Goal: Task Accomplishment & Management: Manage account settings

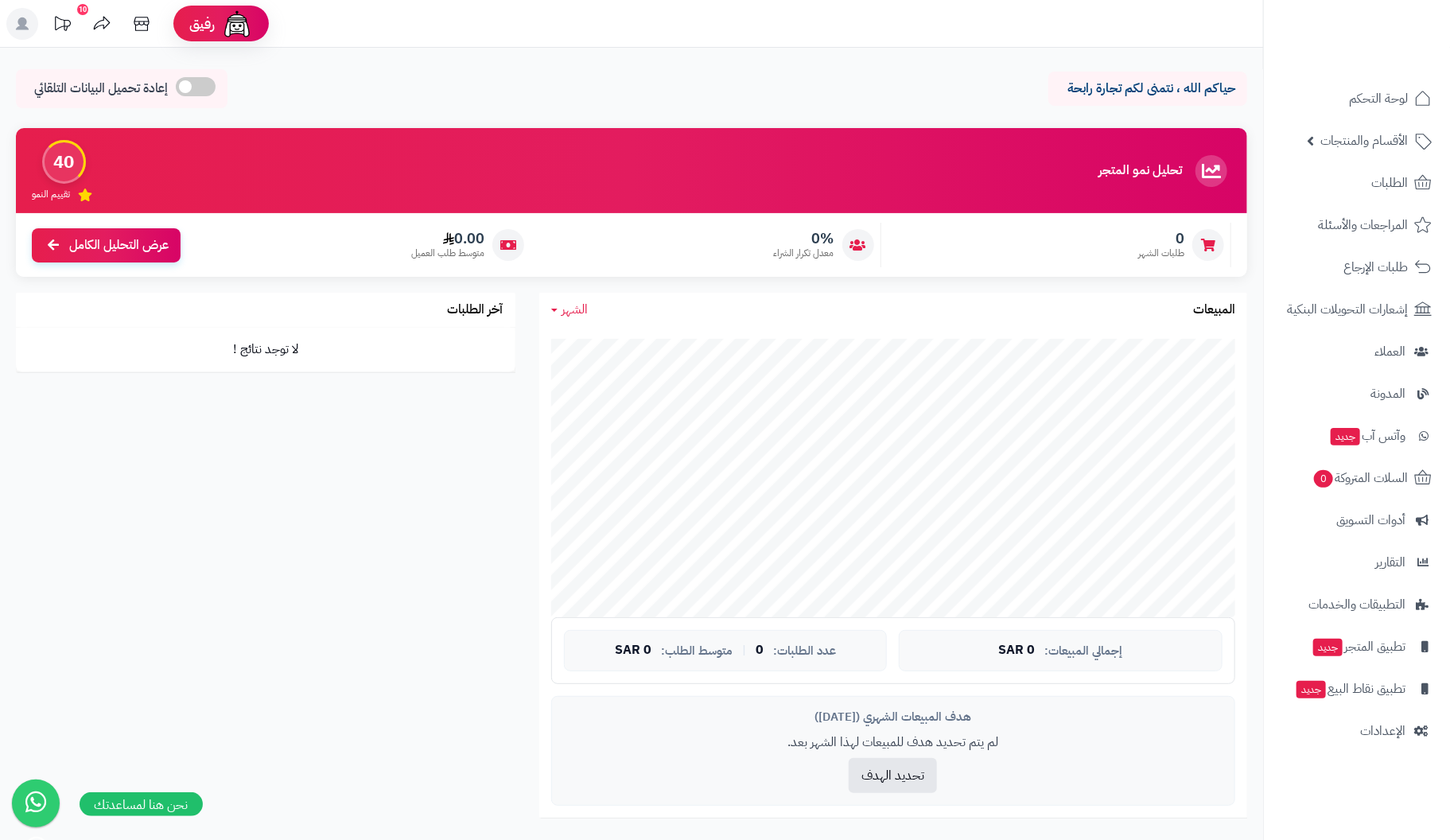
click at [34, 805] on icon at bounding box center [35, 802] width 42 height 45
click at [1394, 100] on span "لوحة التحكم" at bounding box center [1378, 99] width 58 height 22
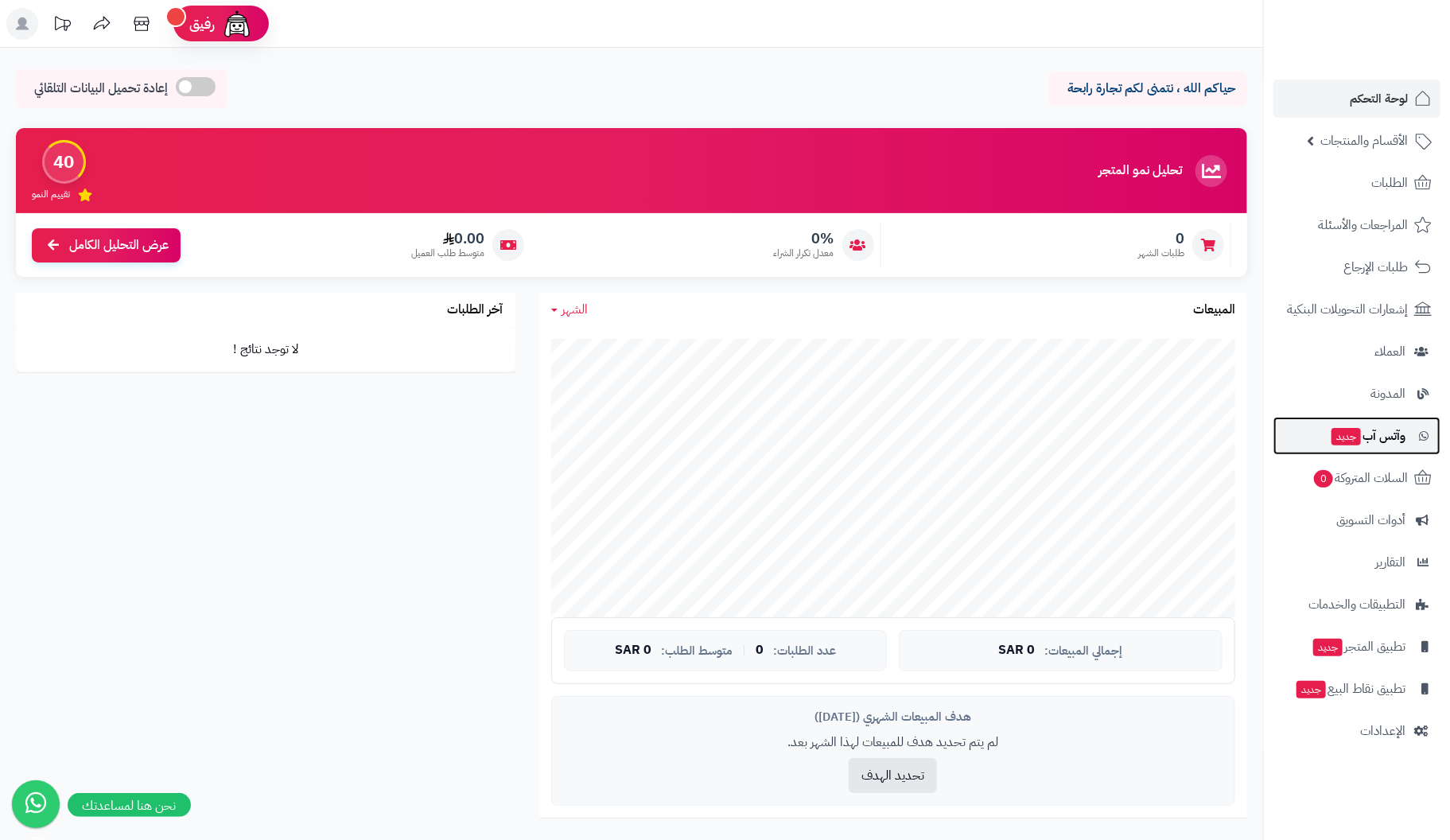
click at [1389, 437] on span "وآتس آب جديد" at bounding box center [1367, 436] width 75 height 22
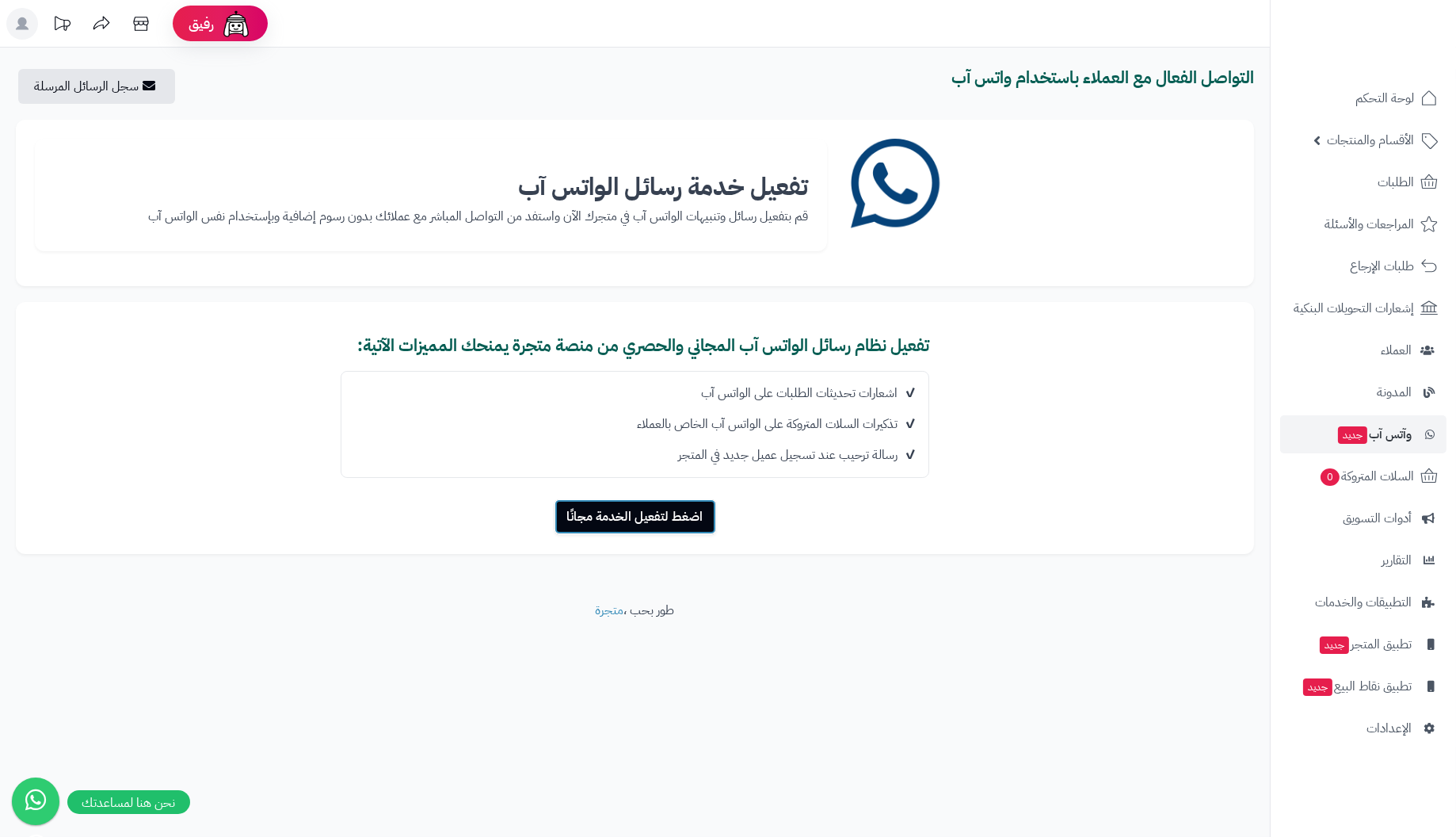
click at [641, 515] on button "اضغط لتفعيل الخدمة مجانًا" at bounding box center [635, 517] width 162 height 34
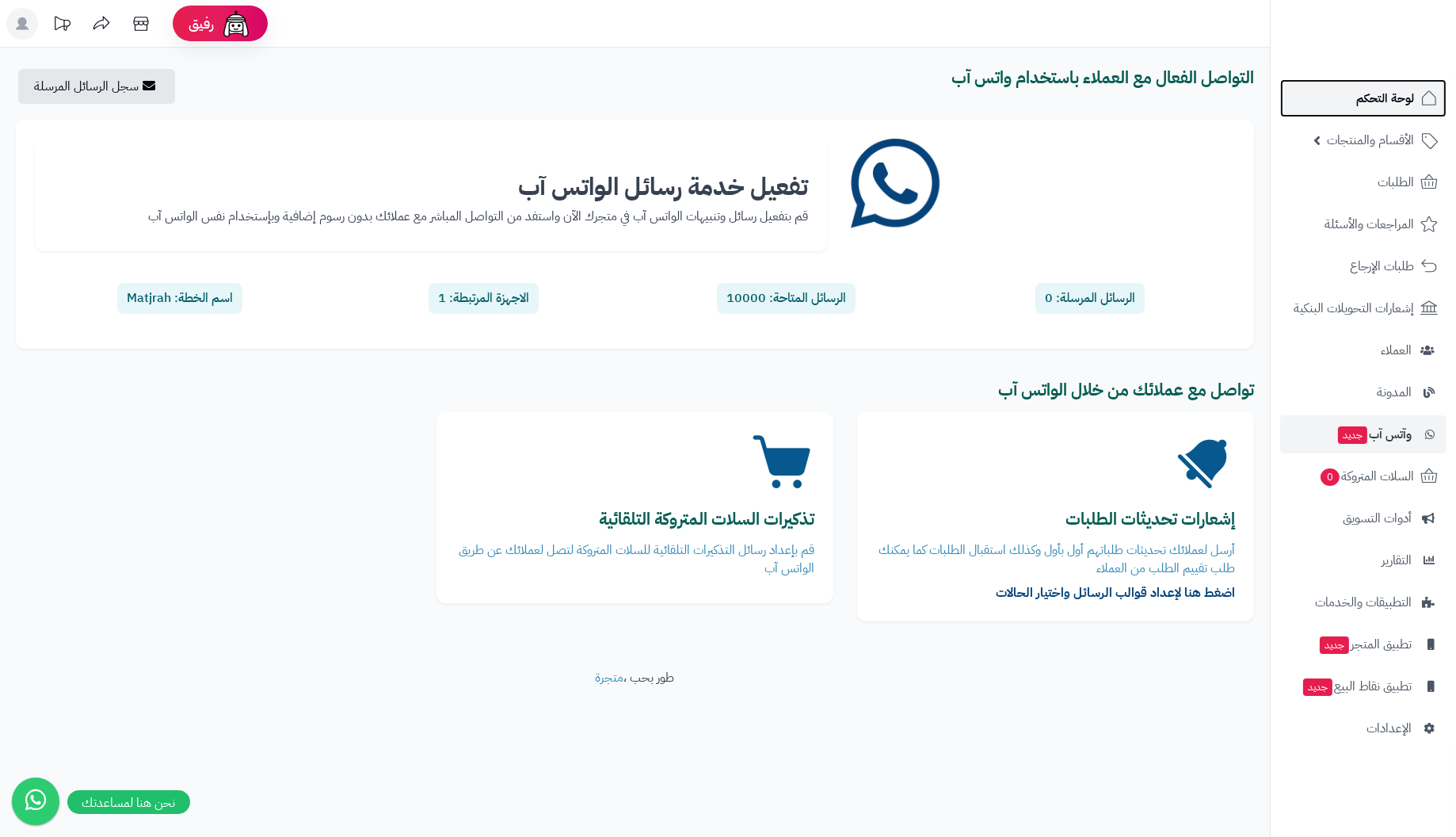
click at [1397, 98] on span "لوحة التحكم" at bounding box center [1385, 98] width 58 height 22
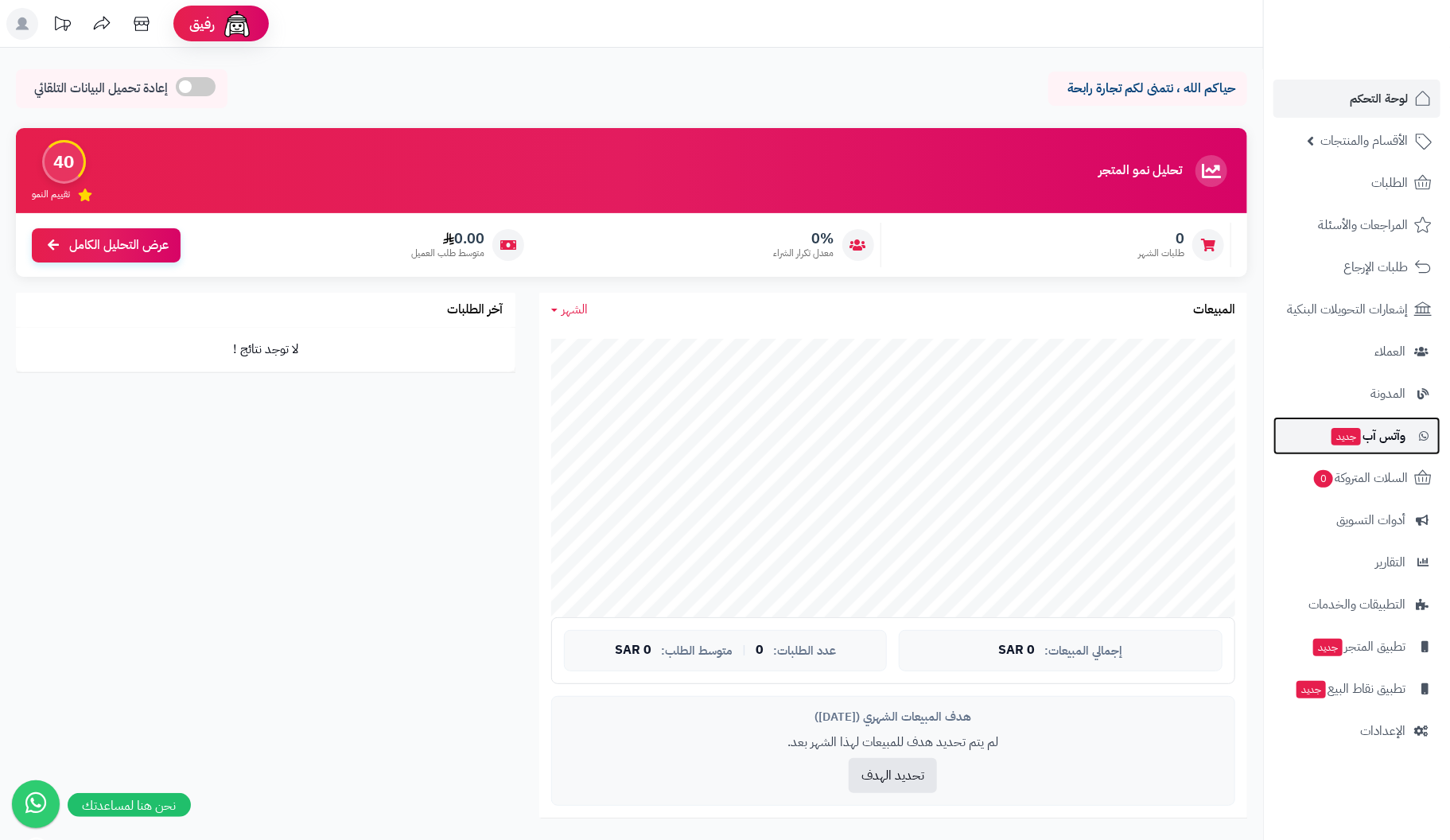
click at [1378, 439] on span "وآتس آب جديد" at bounding box center [1367, 436] width 75 height 22
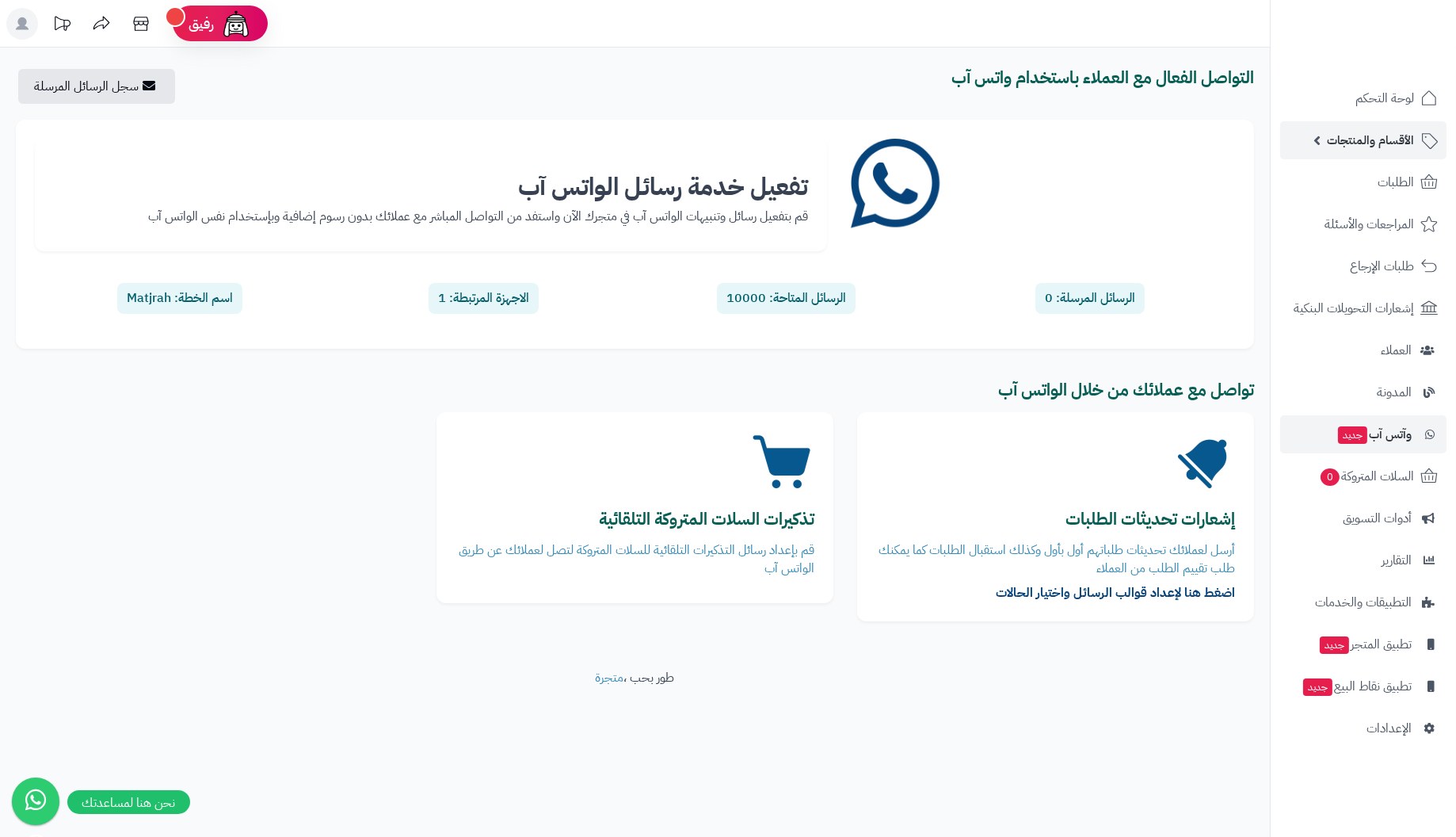
click at [1380, 140] on span "الأقسام والمنتجات" at bounding box center [1370, 140] width 87 height 22
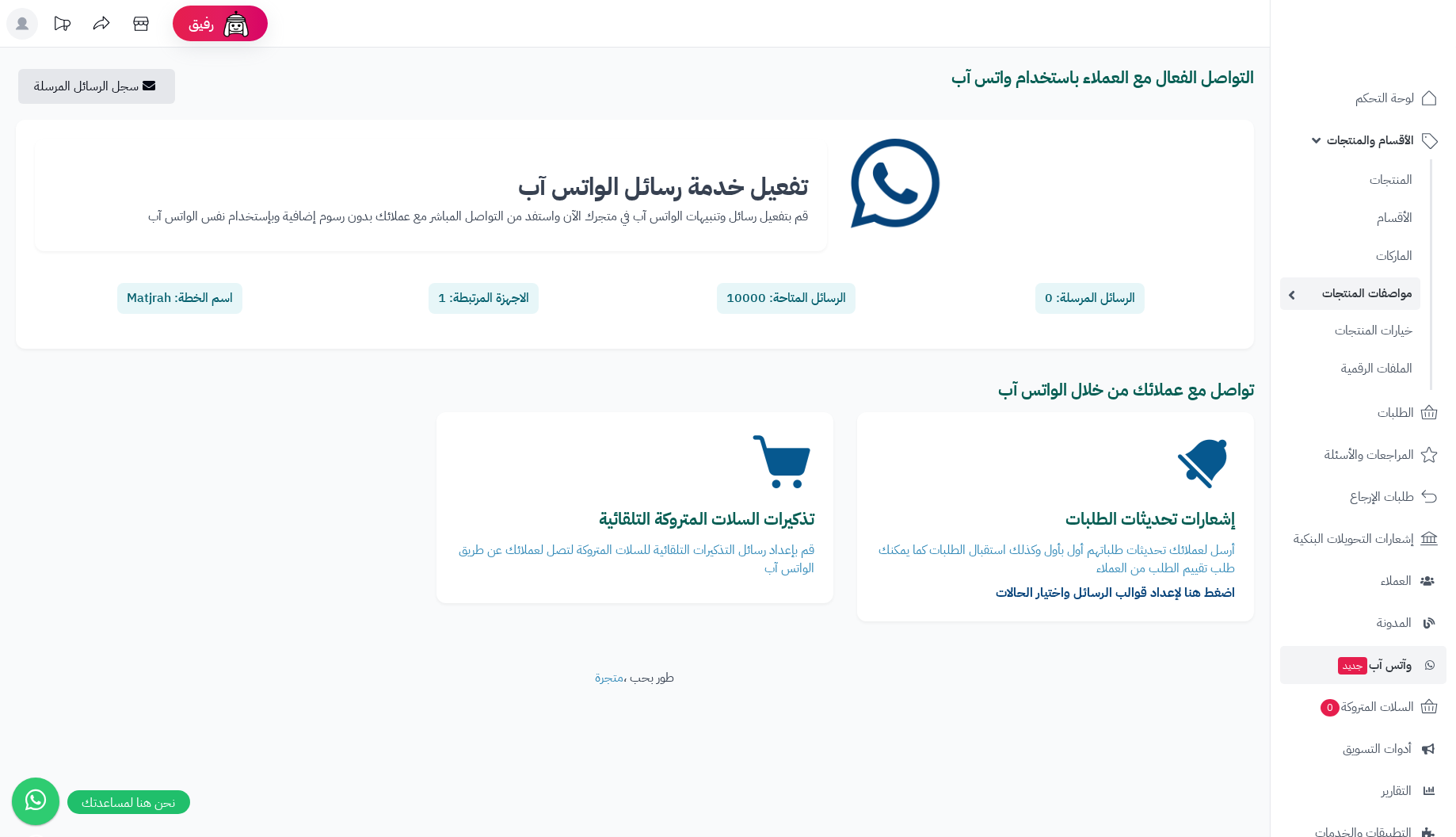
click at [1391, 299] on link "مواصفات المنتجات" at bounding box center [1350, 294] width 140 height 33
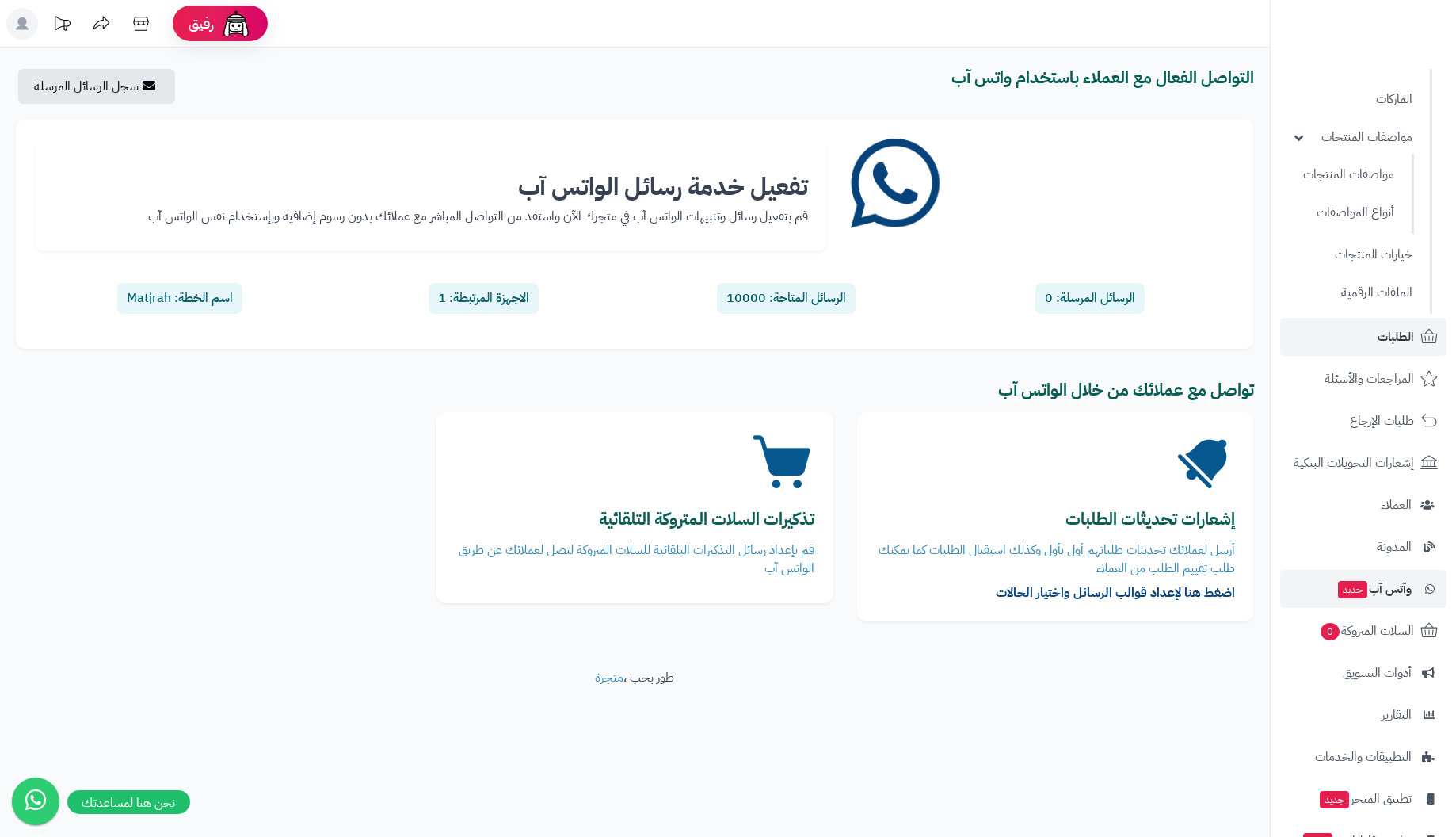
scroll to position [158, 0]
click at [1391, 662] on span "أدوات التسويق" at bounding box center [1378, 671] width 69 height 22
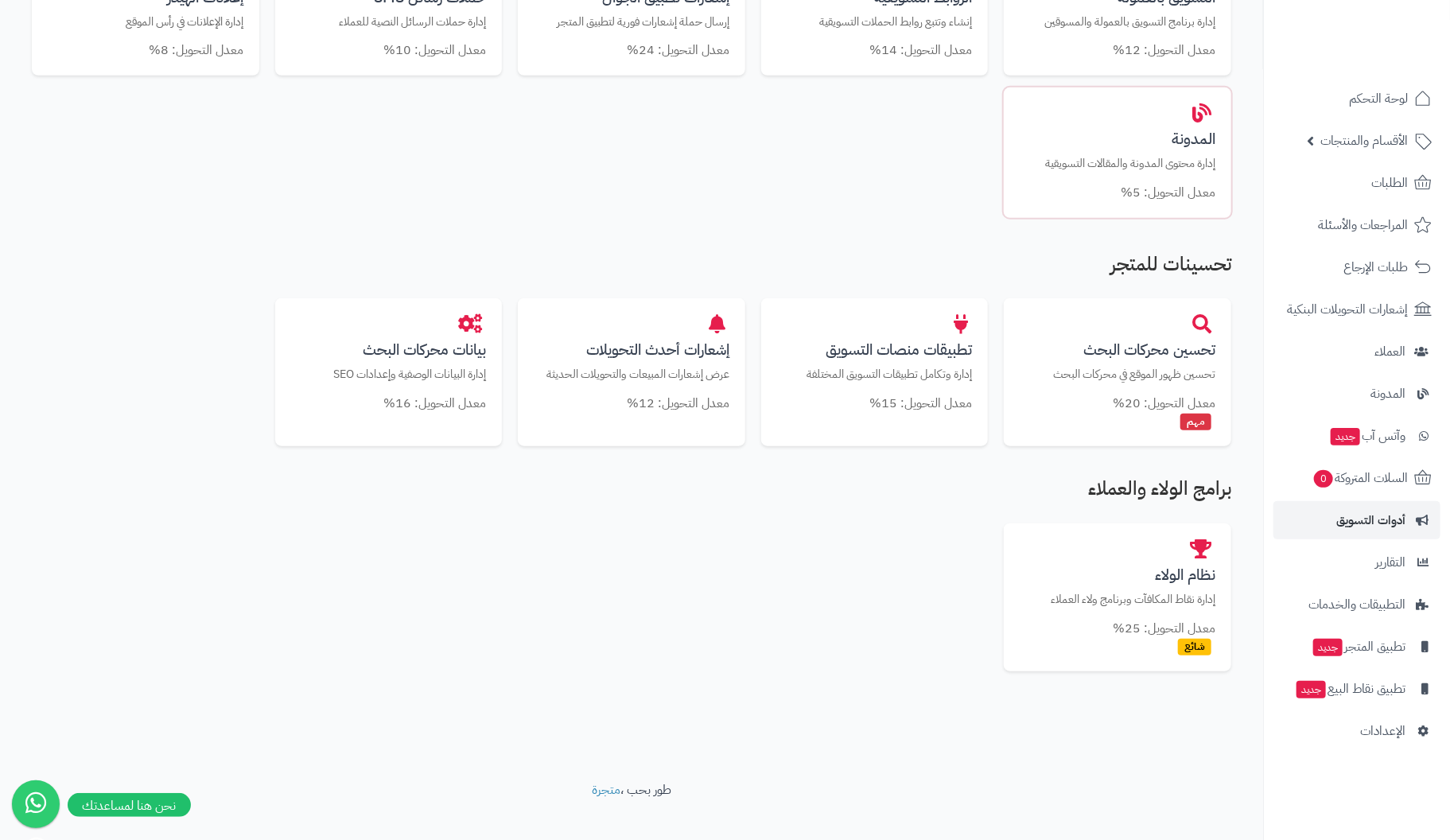
scroll to position [669, 0]
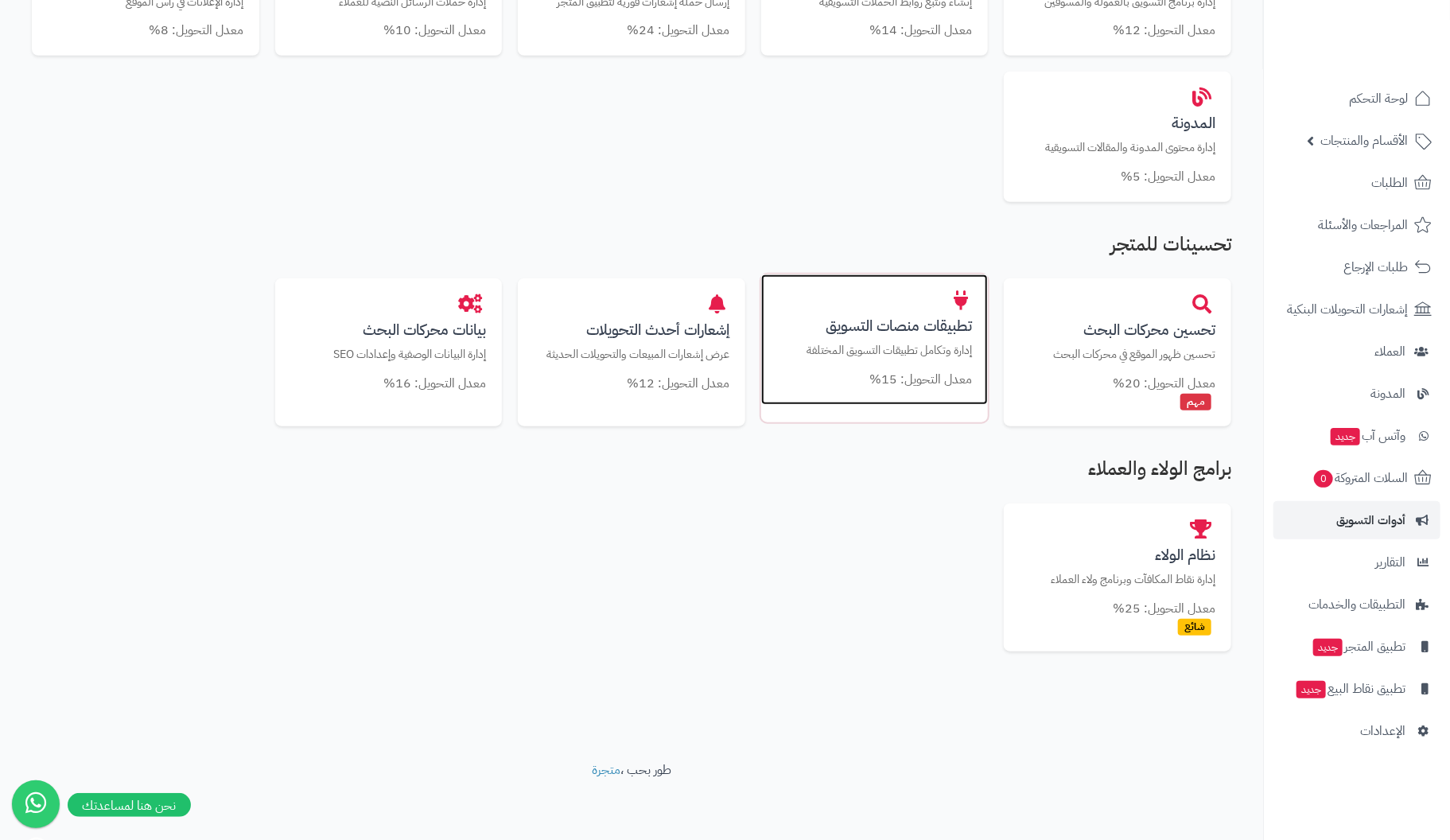
click at [880, 324] on h3 "تطبيقات منصات التسويق" at bounding box center [875, 325] width 195 height 16
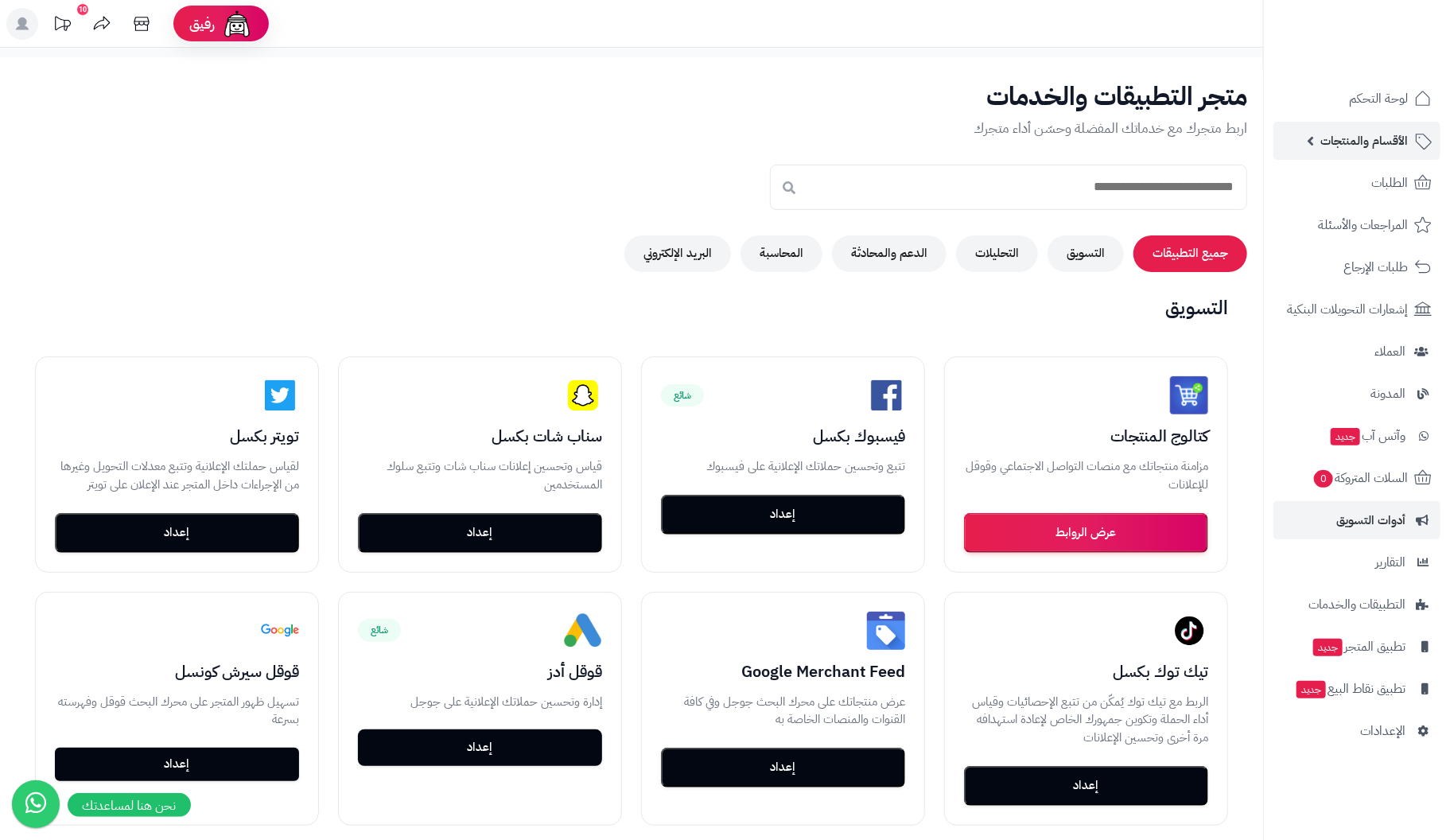
click at [1383, 139] on span "الأقسام والمنتجات" at bounding box center [1364, 141] width 87 height 22
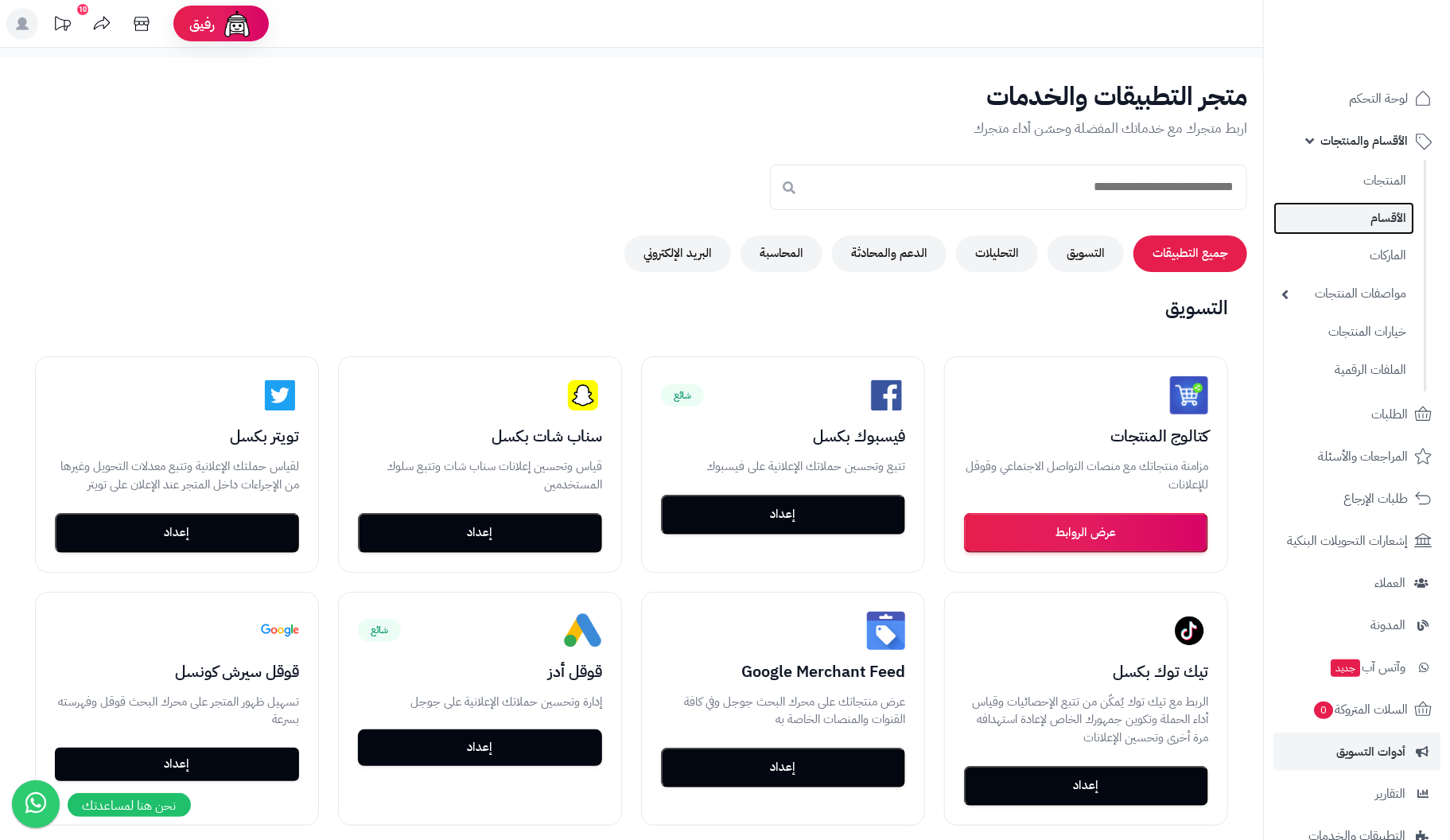
click at [1401, 213] on link "الأقسام" at bounding box center [1344, 219] width 141 height 33
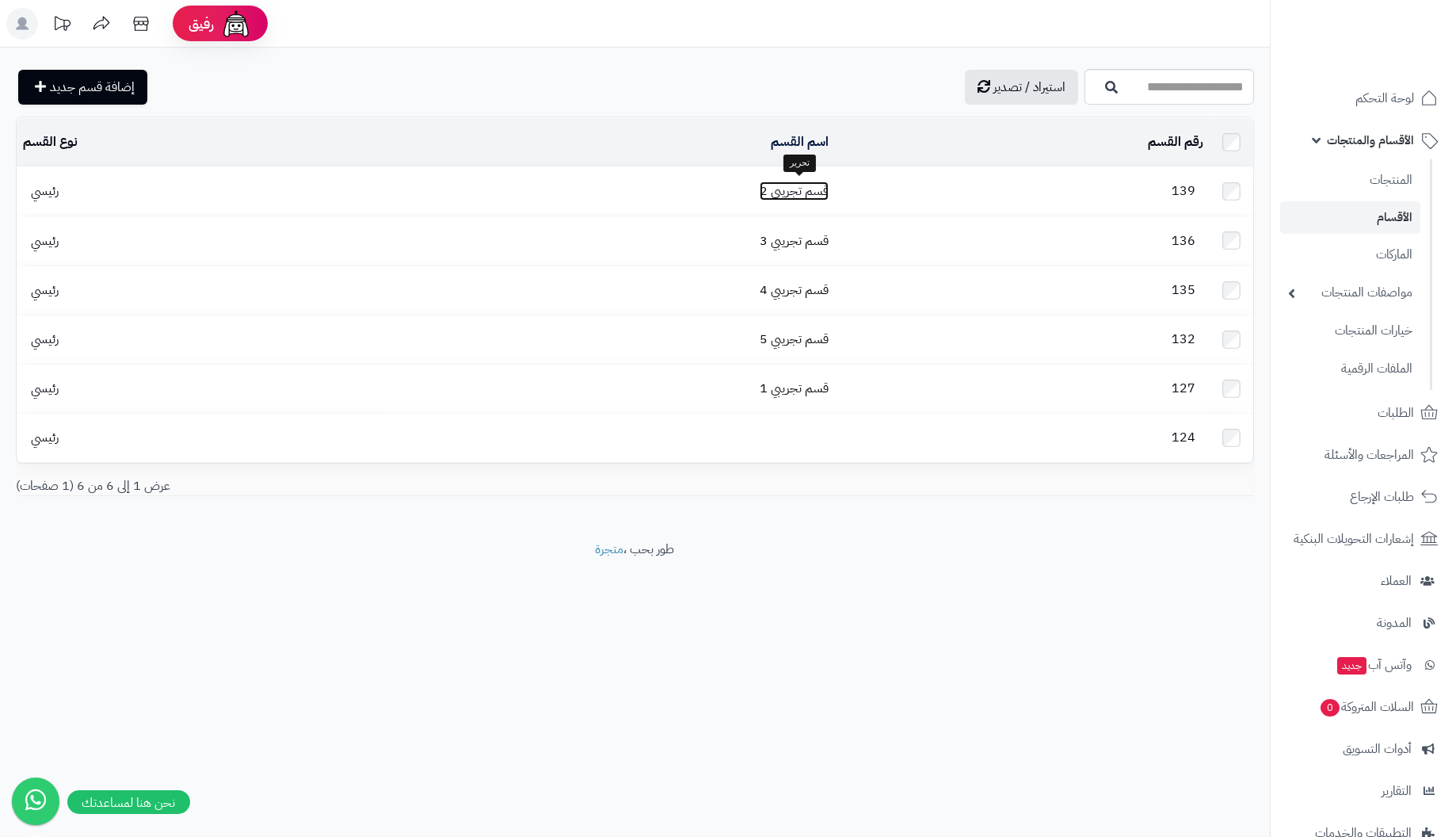
click at [809, 190] on link "قسم تجريبي 2" at bounding box center [794, 191] width 69 height 19
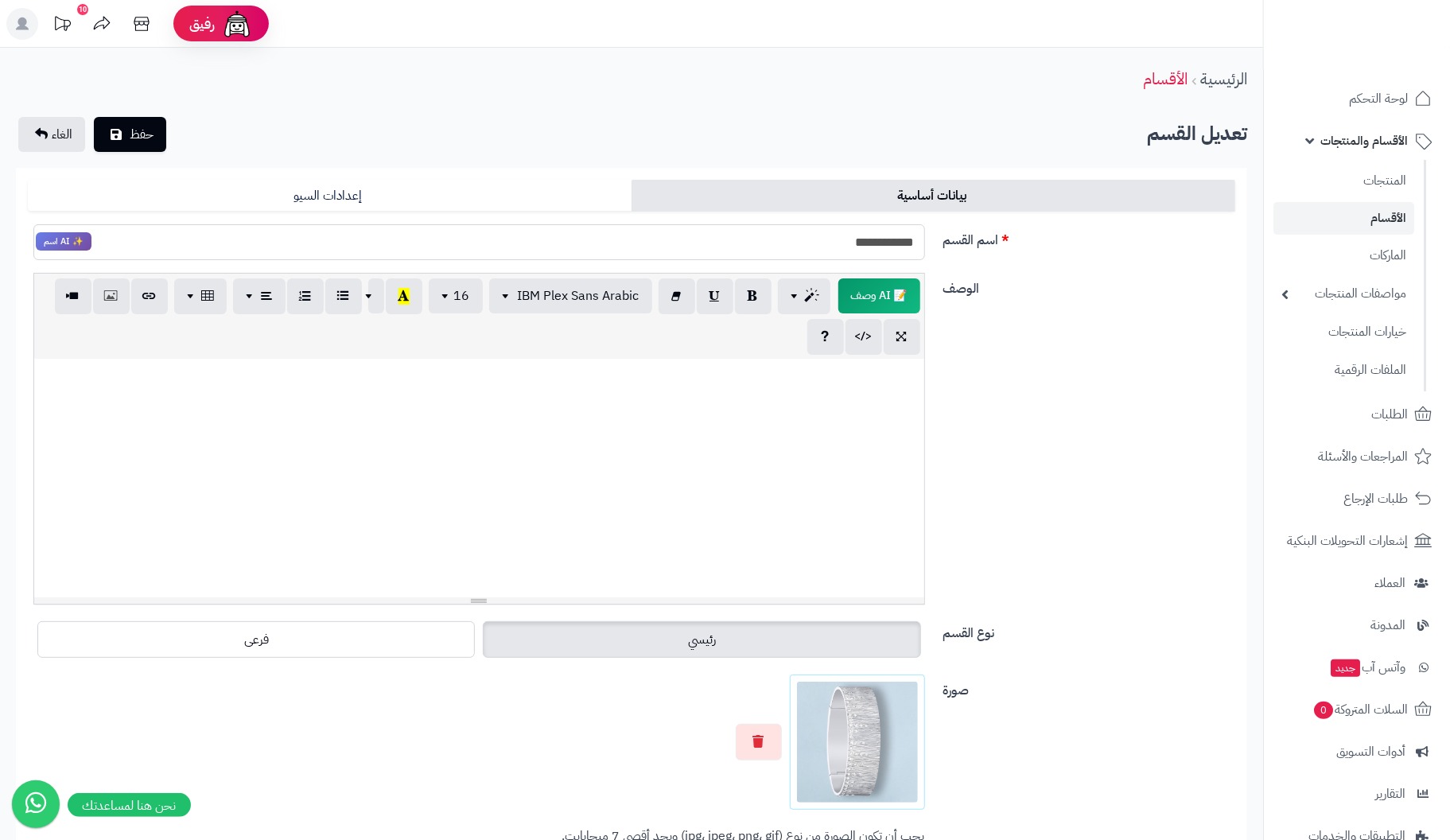
drag, startPoint x: 829, startPoint y: 242, endPoint x: 1273, endPoint y: 234, distance: 444.1
click at [1273, 234] on div "رفيق ! 10 الطلبات معالجة مكتمل إرجاع المنتجات العملاء المتواجدون الان 0 عملاء م…" at bounding box center [725, 563] width 1450 height 1126
click at [783, 245] on input "**********" at bounding box center [479, 241] width 891 height 35
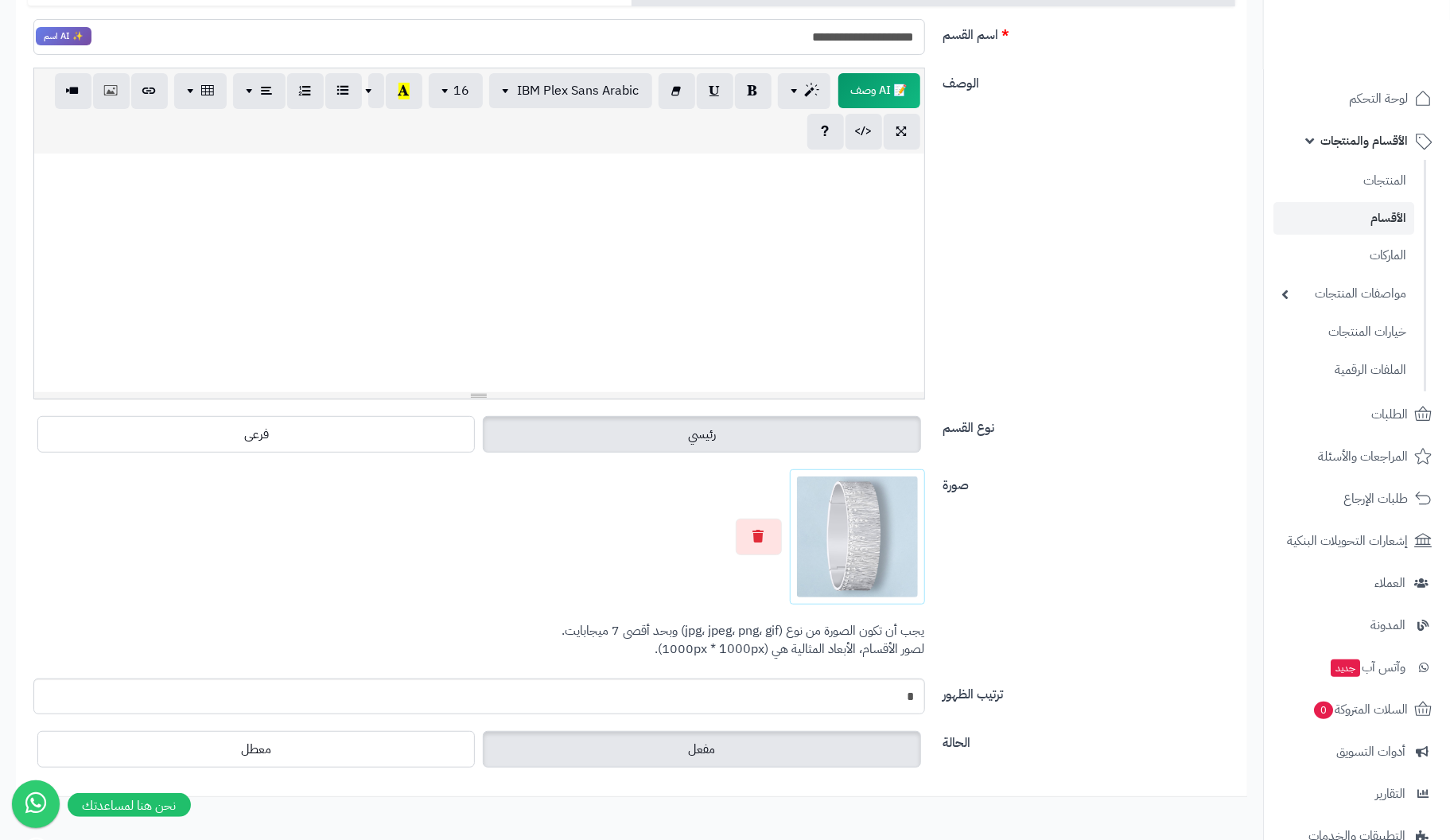
scroll to position [204, 0]
type input "**********"
click at [860, 538] on img at bounding box center [858, 538] width 121 height 121
click at [755, 540] on icon "button" at bounding box center [758, 537] width 11 height 13
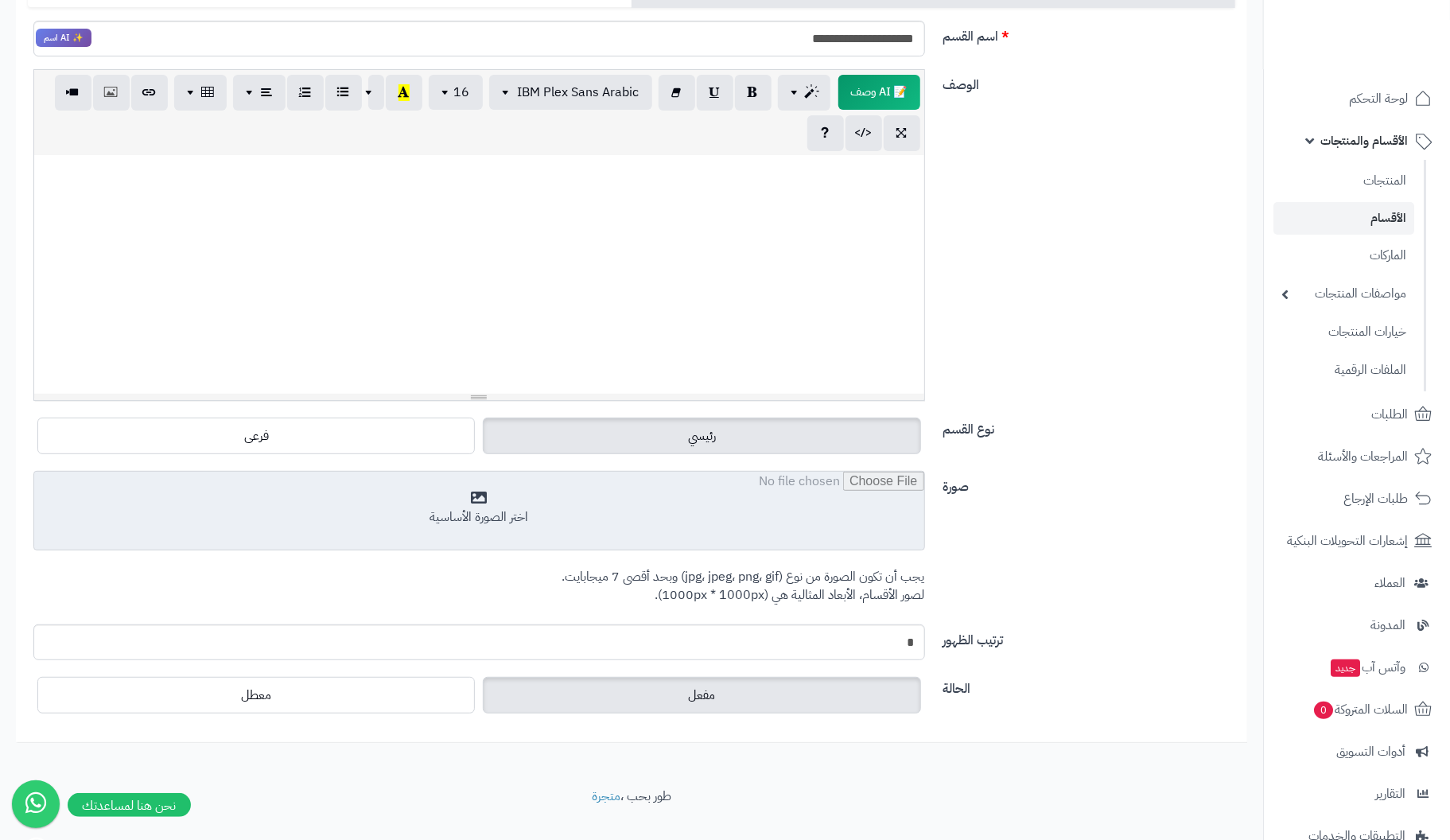
click at [488, 498] on input "file" at bounding box center [480, 512] width 891 height 80
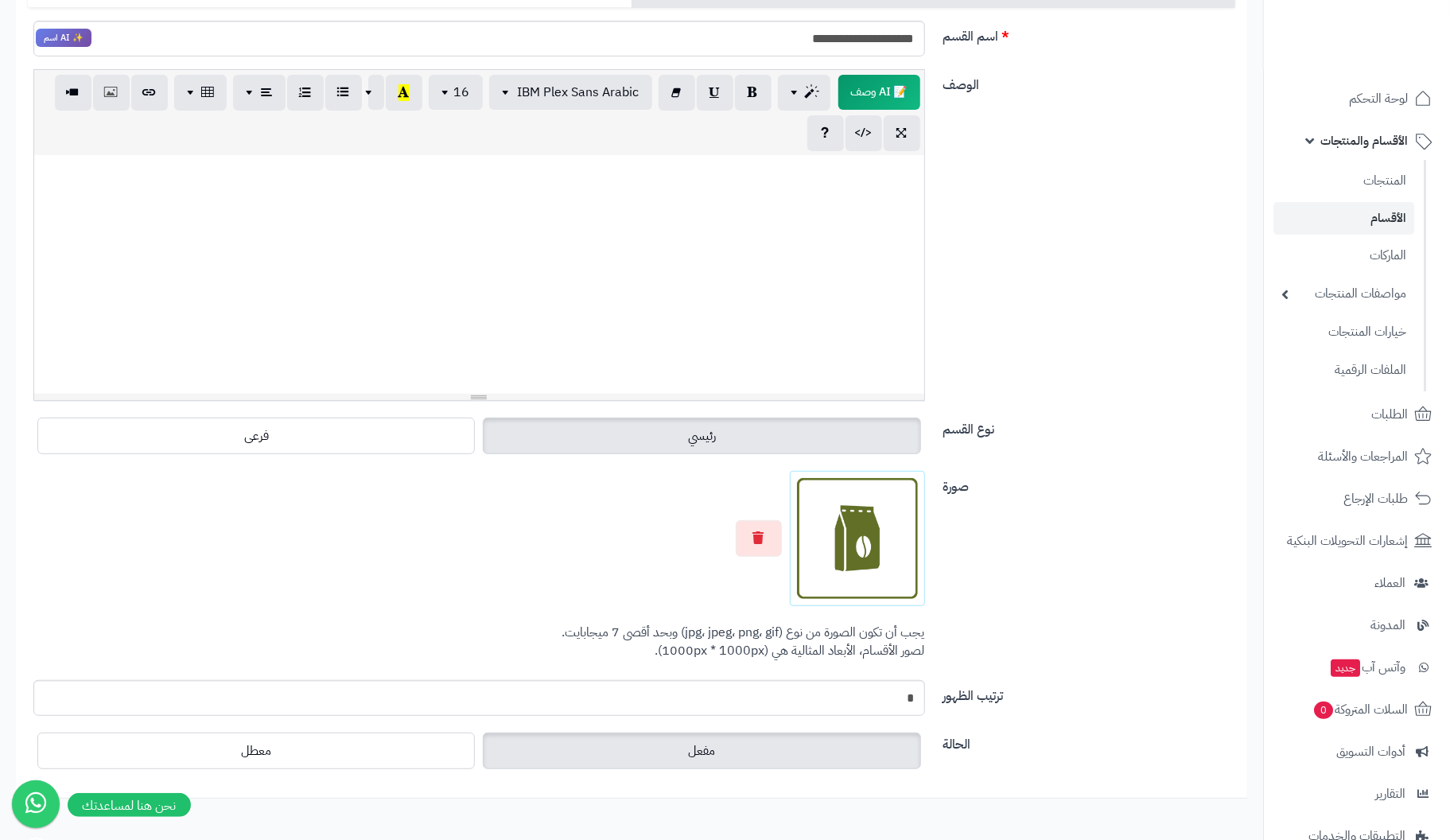
click at [912, 214] on div at bounding box center [480, 274] width 891 height 239
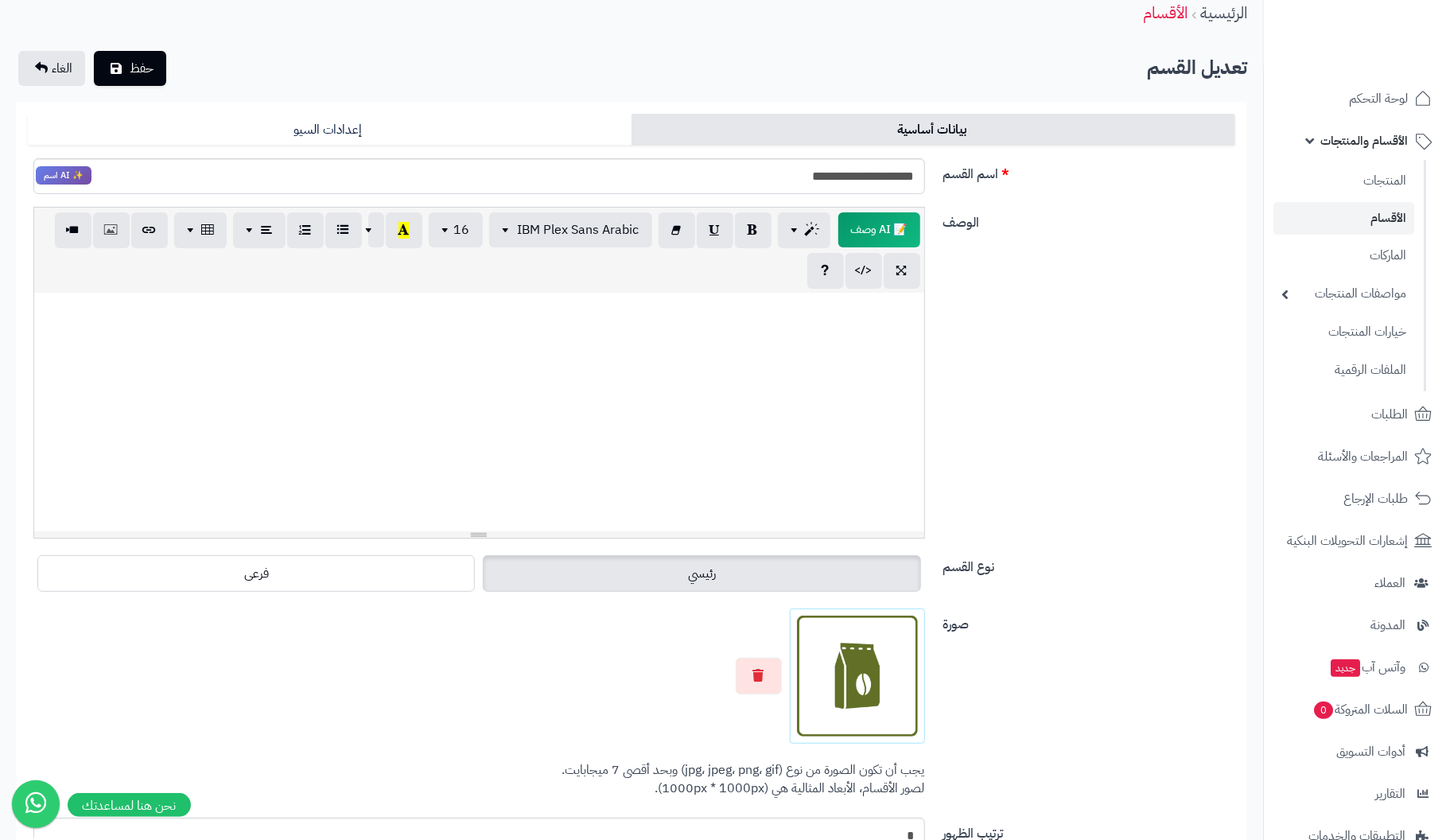
scroll to position [0, 0]
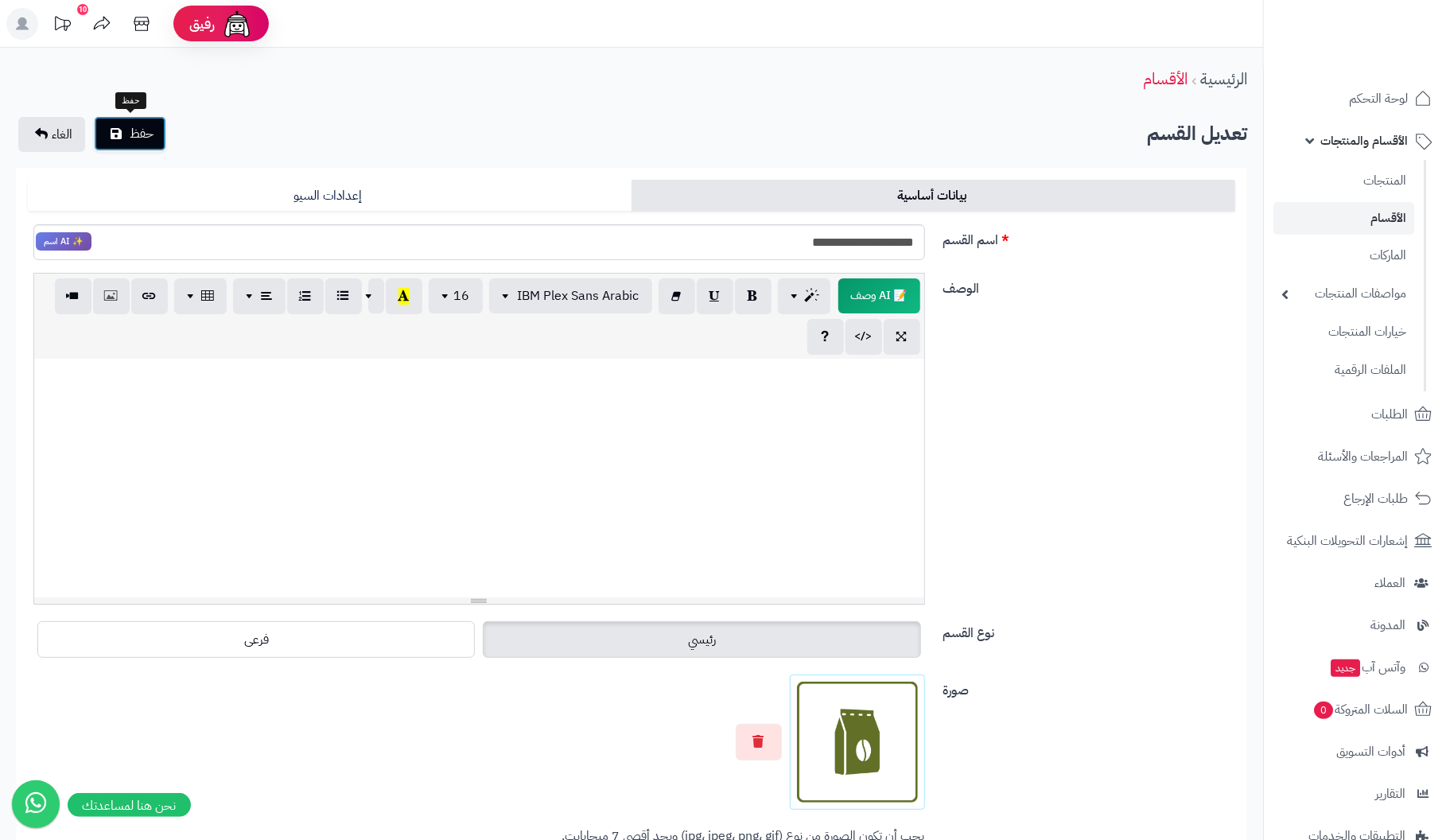
click at [130, 125] on span "حفظ" at bounding box center [142, 134] width 24 height 19
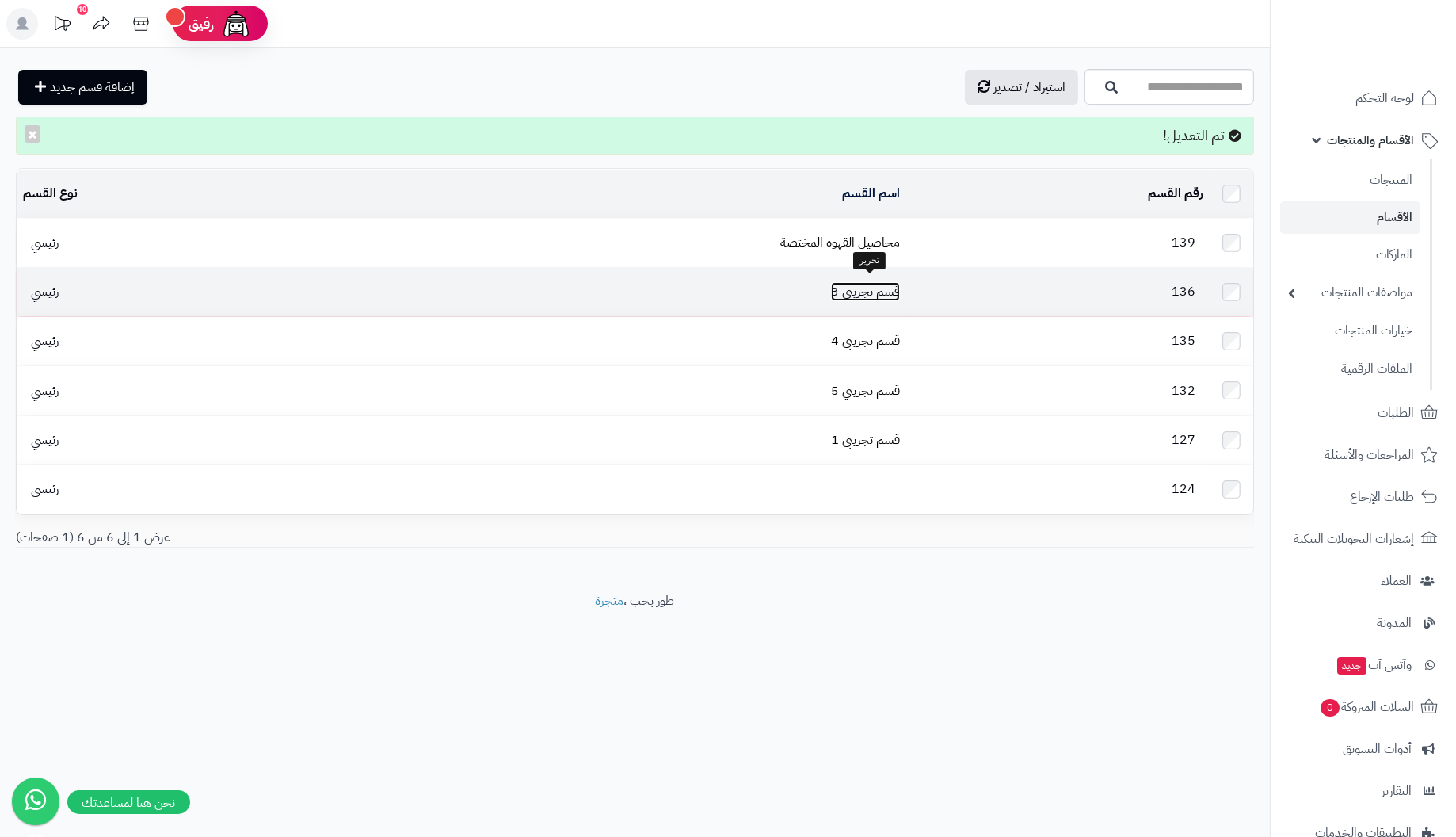
click at [876, 289] on link "قسم تجريبي 3" at bounding box center [865, 292] width 69 height 19
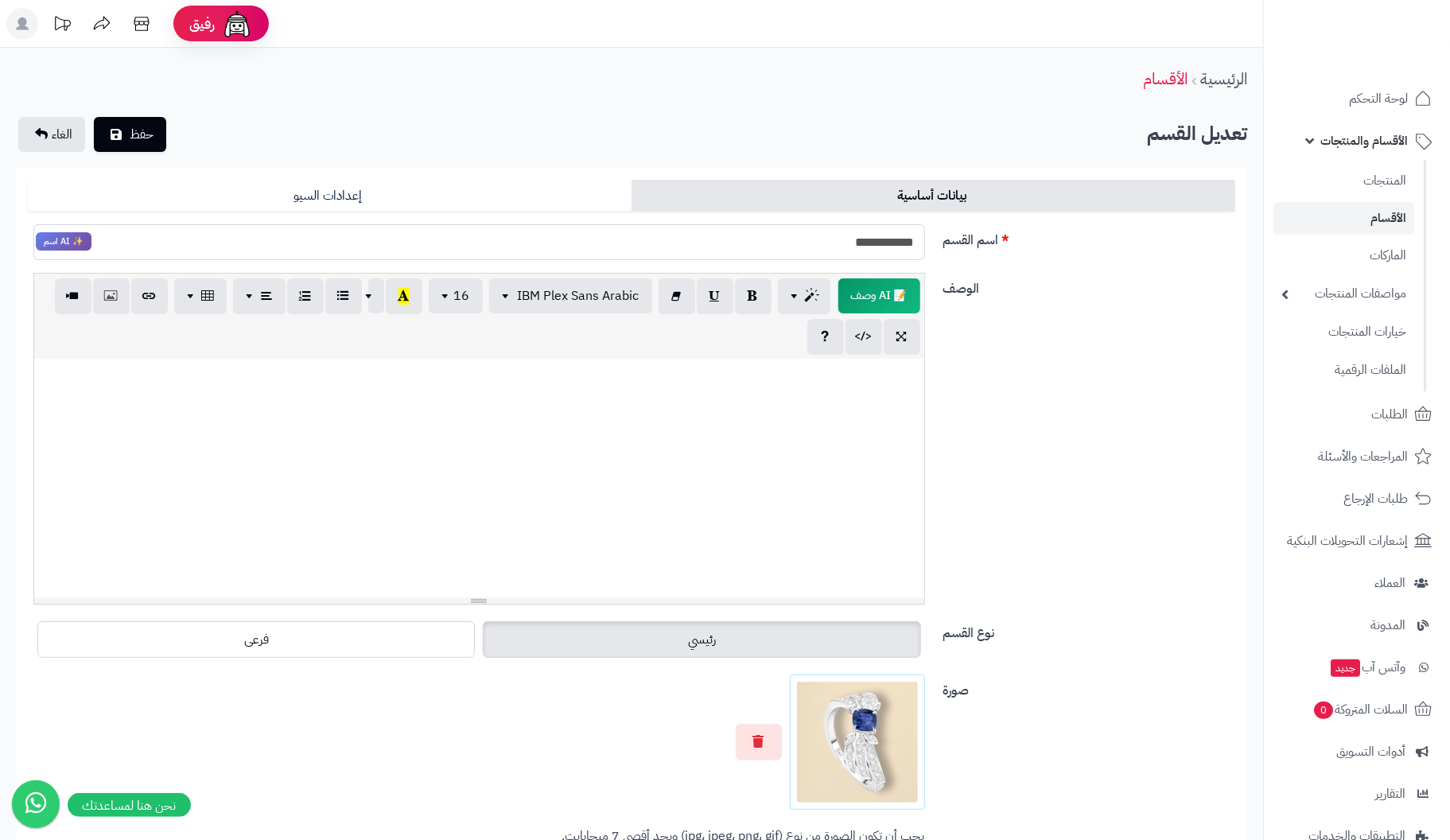
drag, startPoint x: 824, startPoint y: 245, endPoint x: 1236, endPoint y: 265, distance: 412.5
click at [1236, 265] on div "**********" at bounding box center [631, 248] width 1220 height 49
type input "**********"
click at [907, 401] on div at bounding box center [480, 478] width 891 height 239
drag, startPoint x: 797, startPoint y: 239, endPoint x: 1020, endPoint y: 246, distance: 223.1
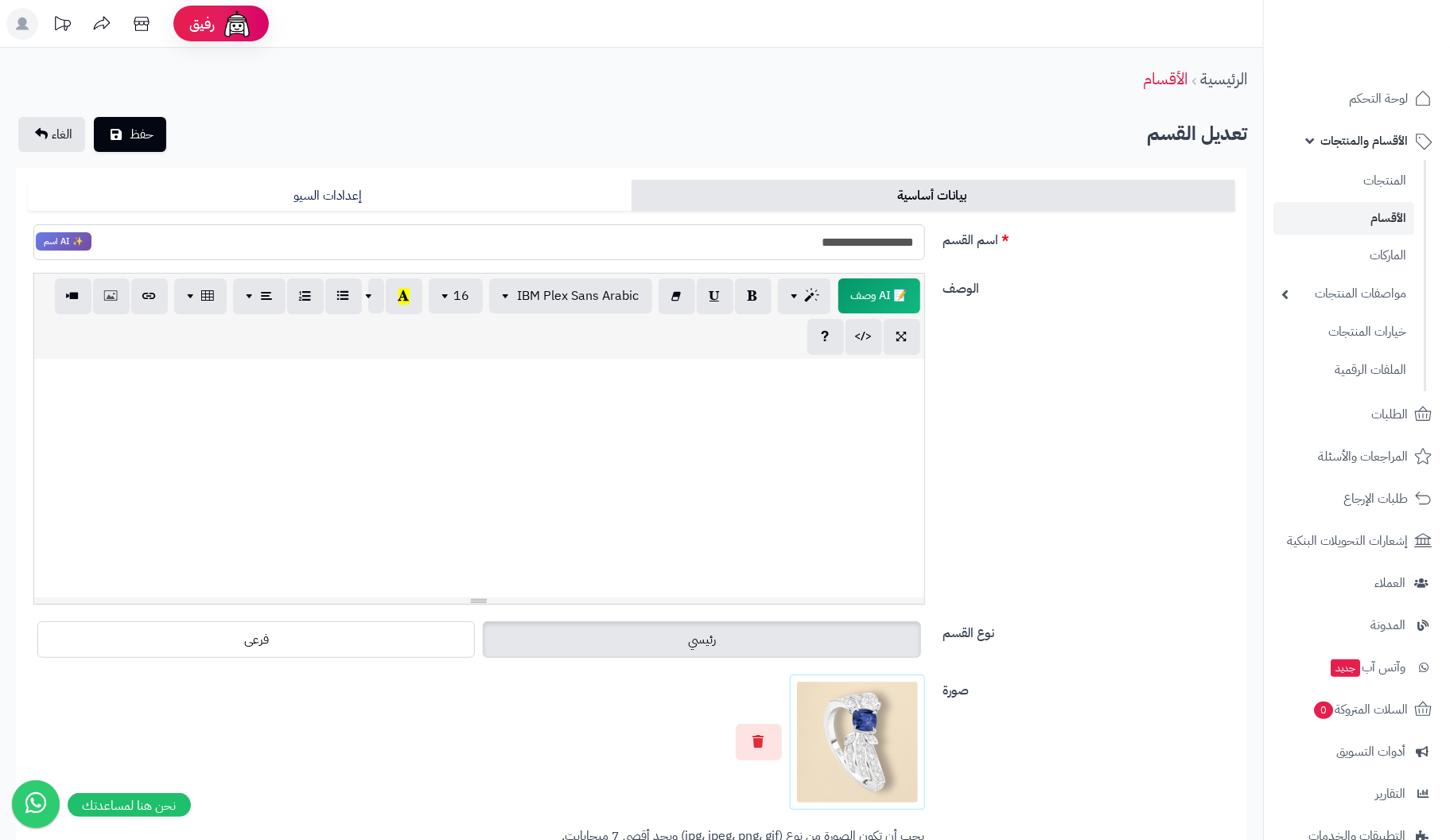
click at [1020, 246] on div "**********" at bounding box center [631, 248] width 1220 height 49
